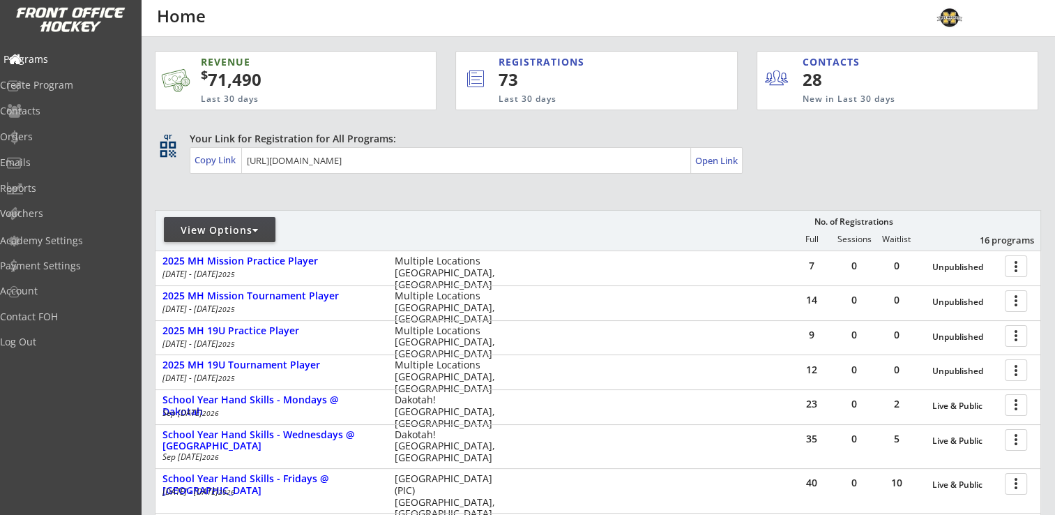
click at [61, 59] on div "Programs" at bounding box center [66, 59] width 126 height 10
click at [58, 141] on div "Orders" at bounding box center [66, 137] width 126 height 10
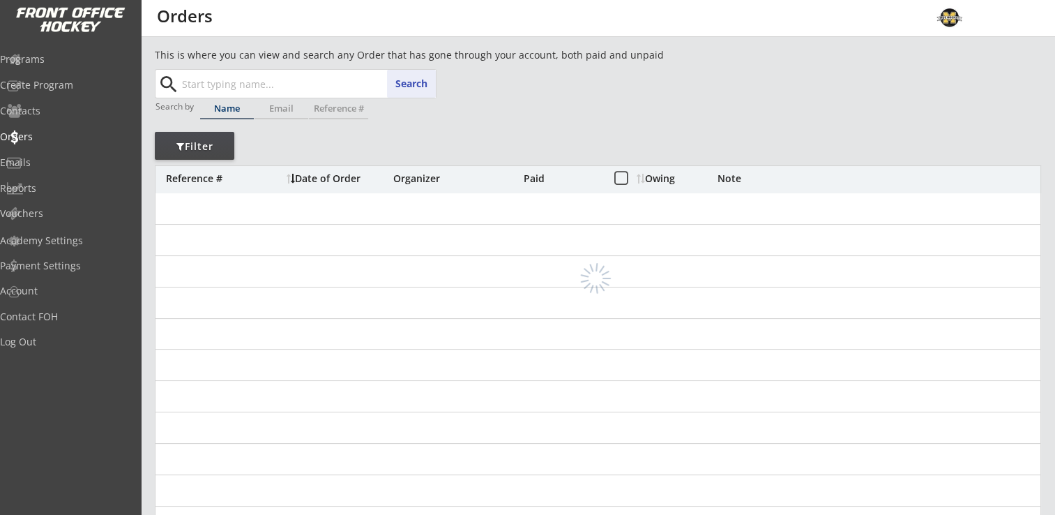
click at [294, 80] on input "text" at bounding box center [307, 84] width 257 height 28
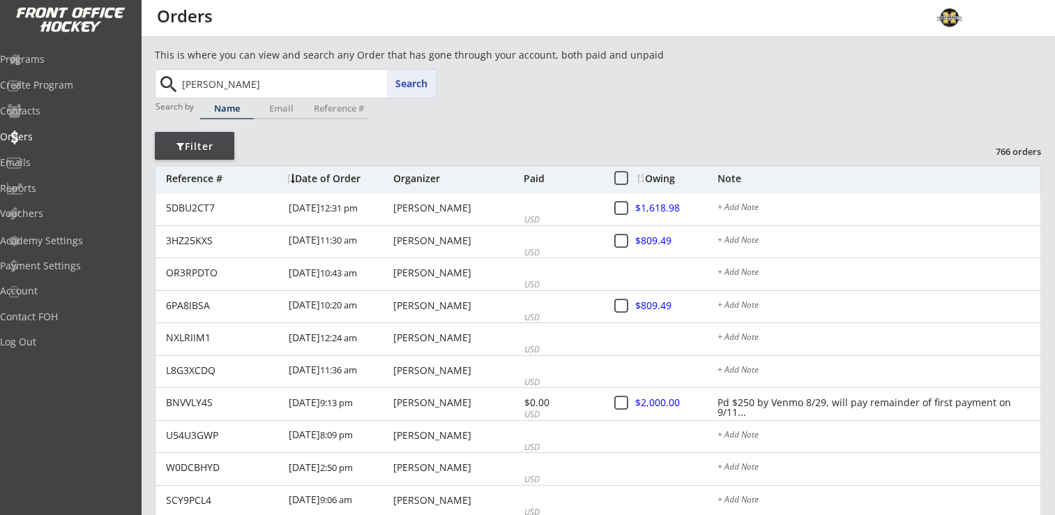
type input "[PERSON_NAME]"
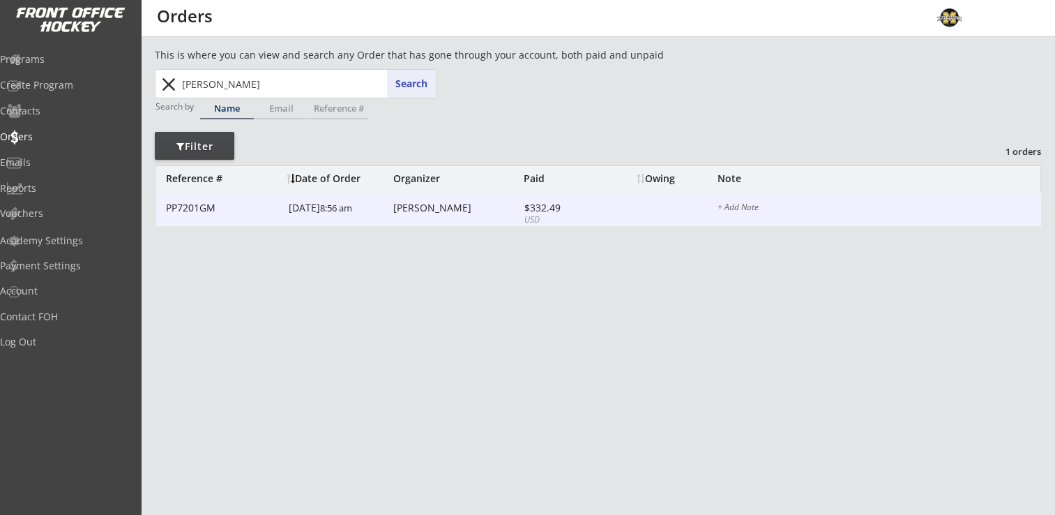
click at [436, 208] on div "[PERSON_NAME]" at bounding box center [456, 208] width 127 height 10
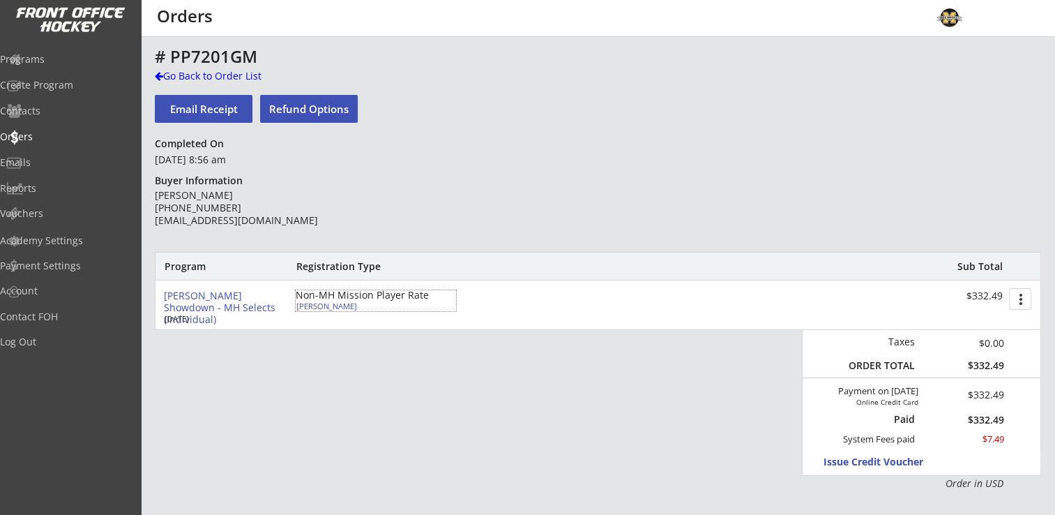
click at [323, 308] on div "[PERSON_NAME]" at bounding box center [374, 306] width 156 height 8
select select ""Forward""
select select ""Youth Large/XL""
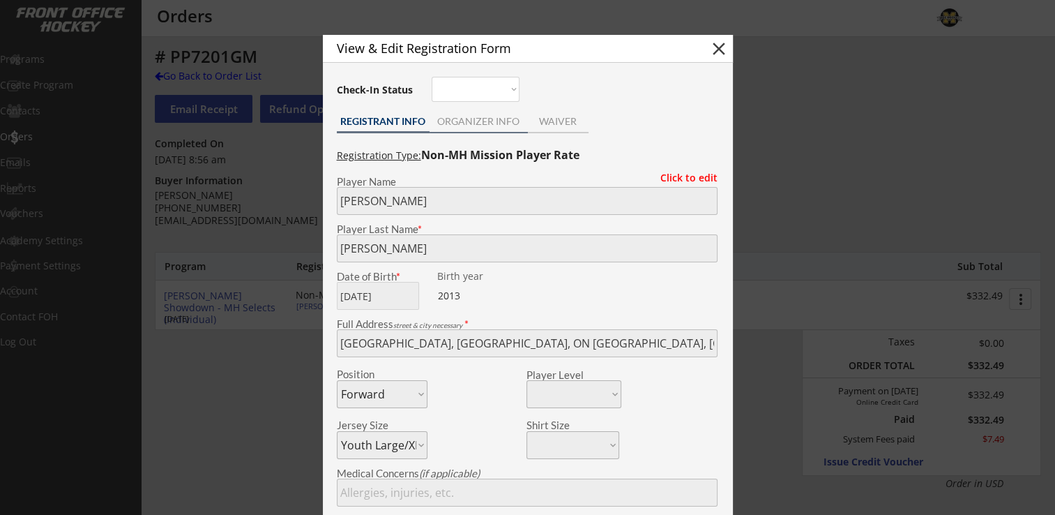
click at [485, 116] on div "ORGANIZER INFO" at bounding box center [479, 121] width 98 height 10
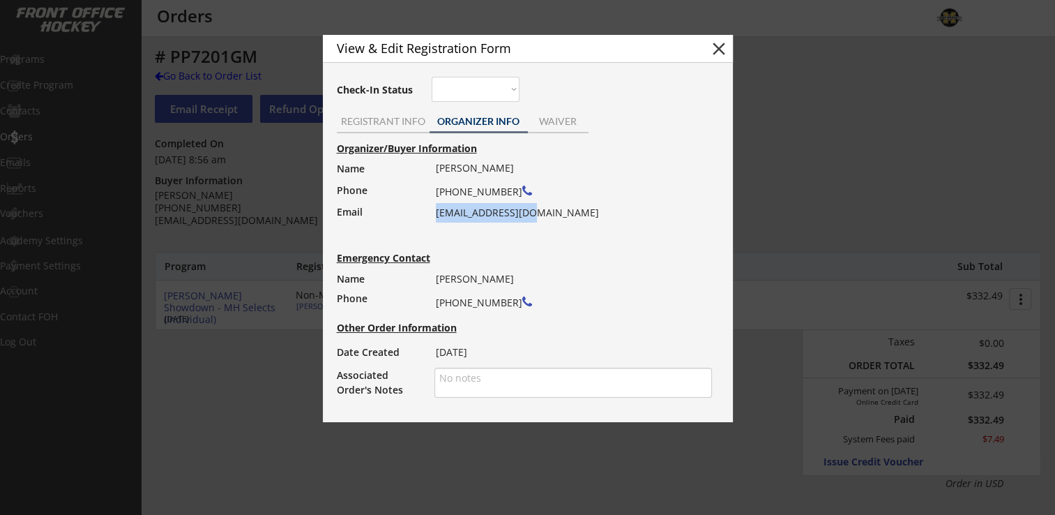
drag, startPoint x: 435, startPoint y: 213, endPoint x: 552, endPoint y: 213, distance: 117.2
click at [552, 213] on div "[PERSON_NAME] [PHONE_NUMBER] [EMAIL_ADDRESS][DOMAIN_NAME]" at bounding box center [569, 190] width 267 height 64
drag, startPoint x: 552, startPoint y: 213, endPoint x: 515, endPoint y: 212, distance: 37.7
copy div "[EMAIL_ADDRESS][DOMAIN_NAME]"
click at [370, 126] on div "REGISTRANT INFO" at bounding box center [383, 121] width 93 height 10
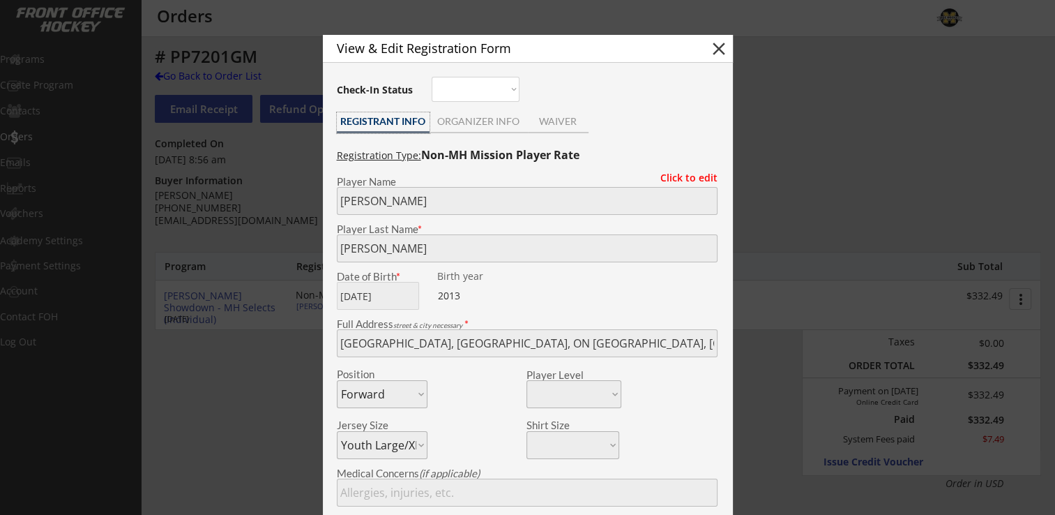
click at [443, 116] on div "ORGANIZER INFO" at bounding box center [479, 121] width 98 height 10
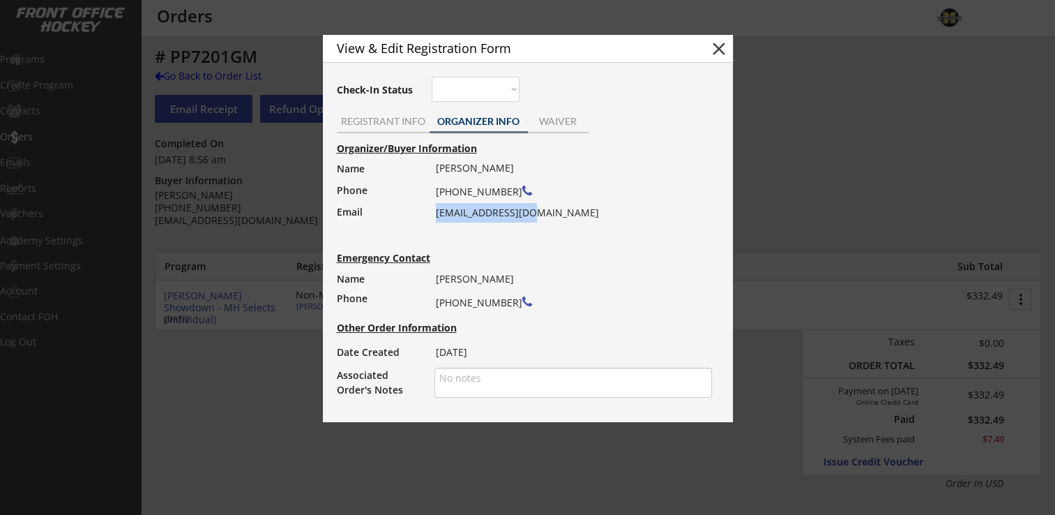
drag, startPoint x: 435, startPoint y: 214, endPoint x: 554, endPoint y: 219, distance: 118.7
click at [554, 219] on div "[PERSON_NAME] [PHONE_NUMBER] [EMAIL_ADDRESS][DOMAIN_NAME]" at bounding box center [569, 190] width 267 height 64
drag, startPoint x: 554, startPoint y: 219, endPoint x: 522, endPoint y: 214, distance: 31.8
copy div "[EMAIL_ADDRESS][DOMAIN_NAME]"
